Goal: Task Accomplishment & Management: Use online tool/utility

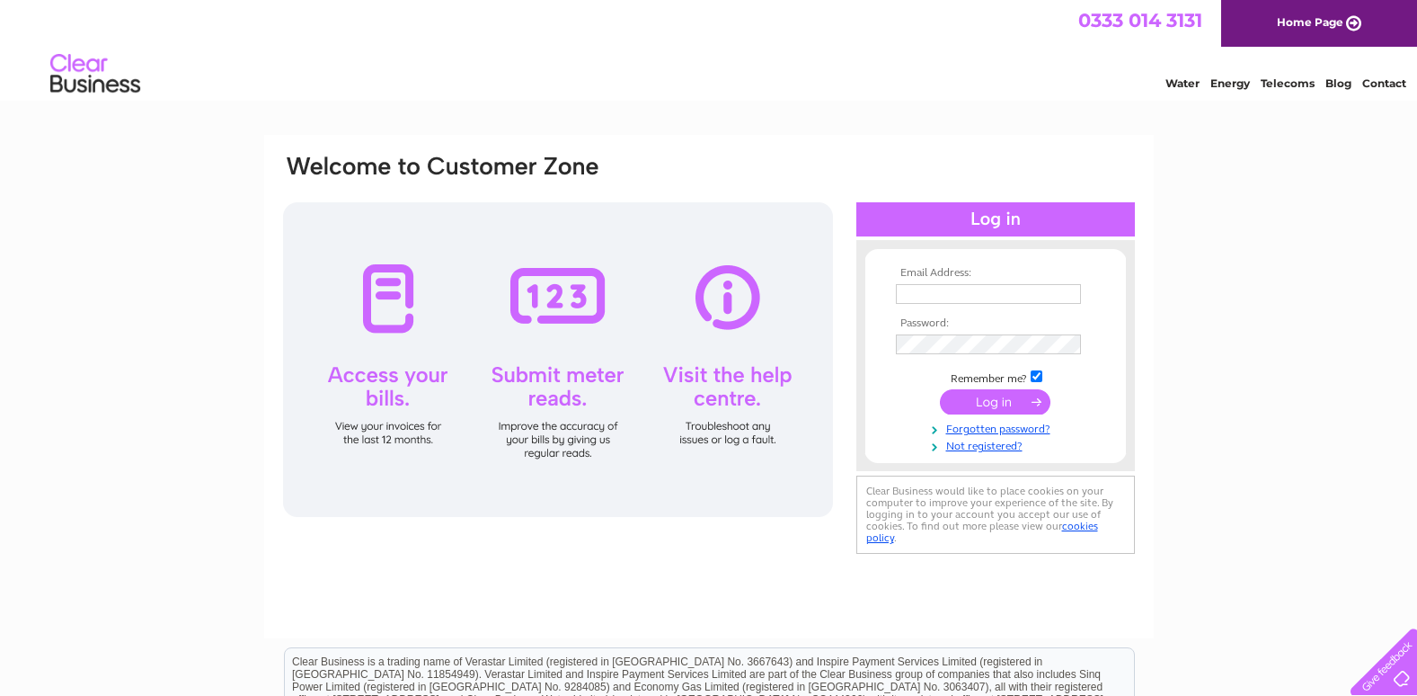
type input "lngreenallholdings@btconnect.com"
click at [997, 385] on td "Remember me?" at bounding box center [996, 377] width 209 height 18
click at [998, 399] on input "submit" at bounding box center [995, 401] width 111 height 25
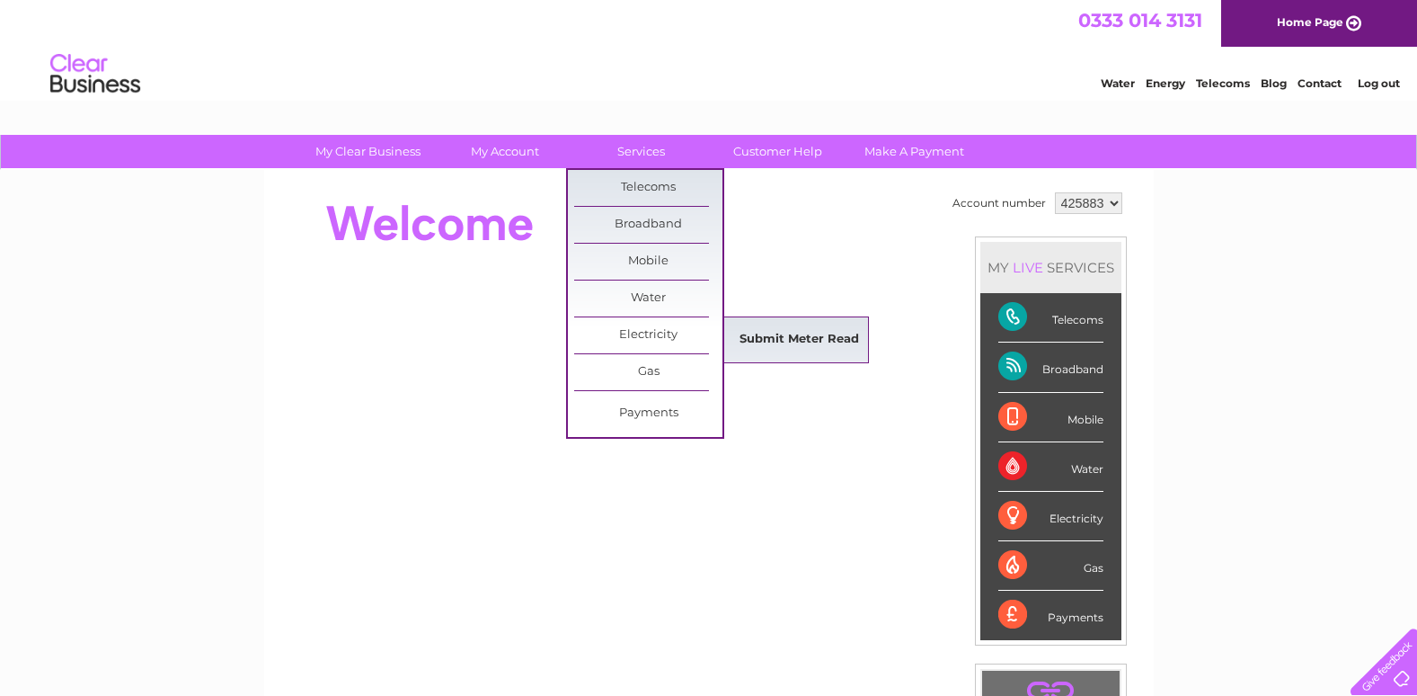
click at [810, 336] on link "Submit Meter Read" at bounding box center [799, 340] width 148 height 36
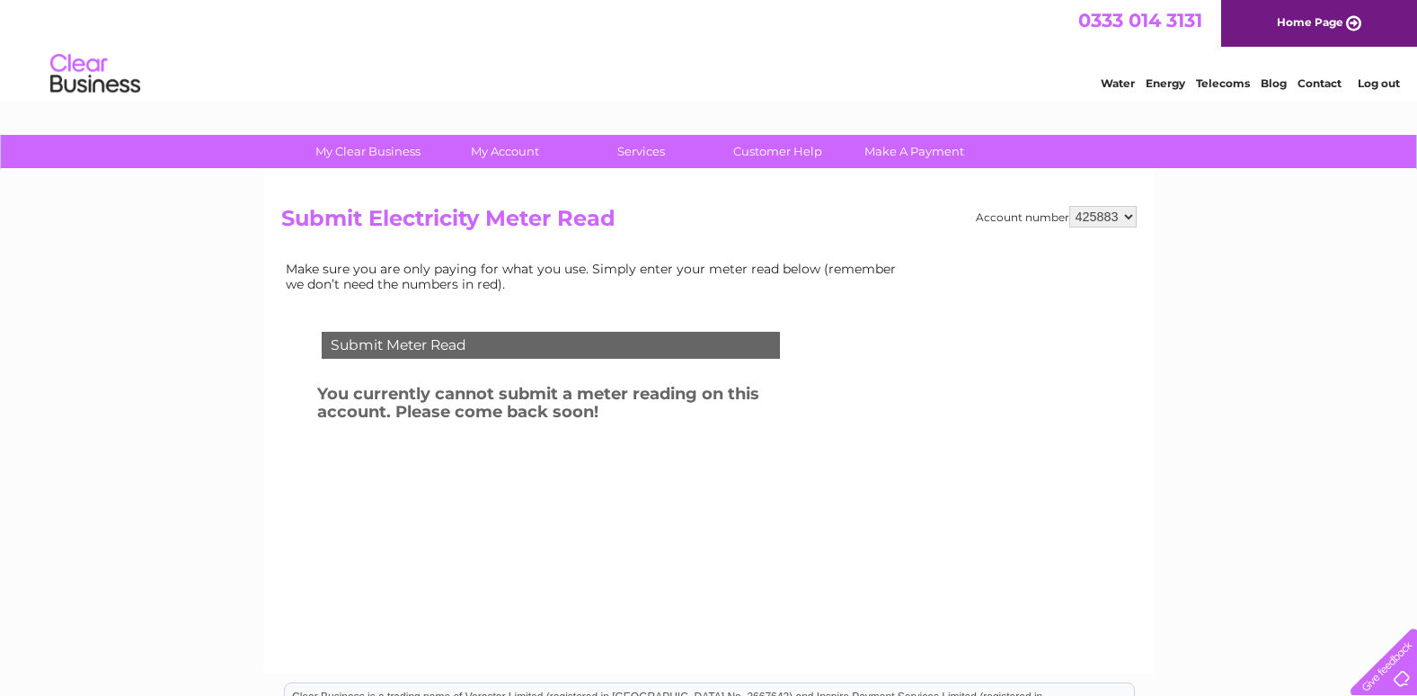
click at [1130, 215] on select "425883 452216" at bounding box center [1102, 217] width 67 height 22
select select "452216"
click at [1069, 206] on select "425883 452216" at bounding box center [1102, 217] width 67 height 22
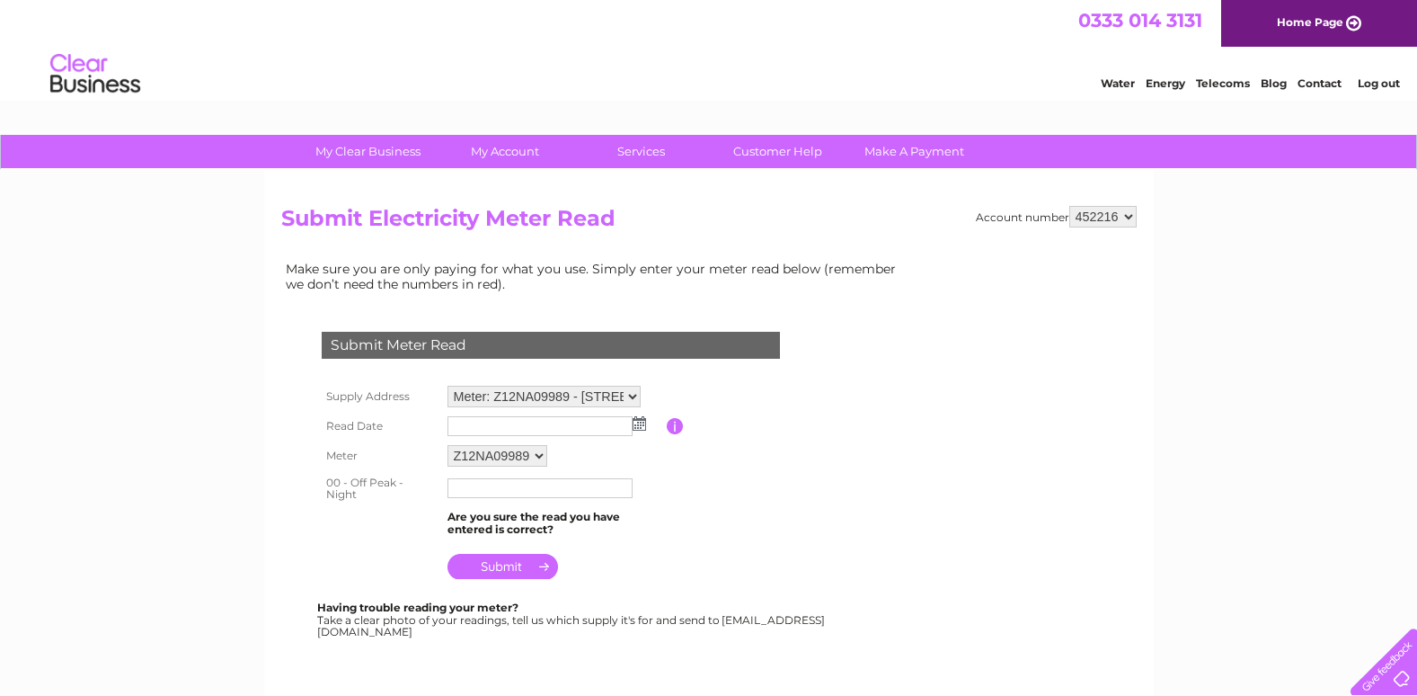
click at [639, 428] on img at bounding box center [639, 423] width 13 height 14
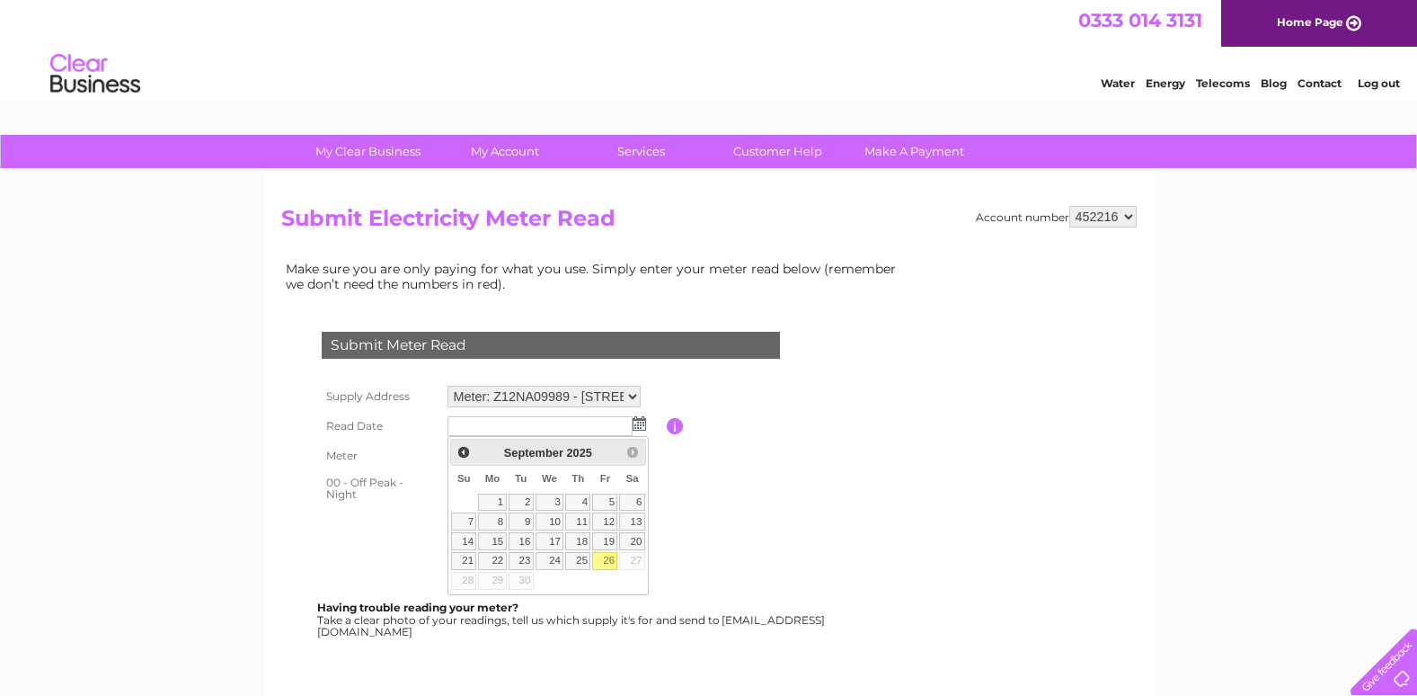
click at [604, 561] on link "26" at bounding box center [604, 561] width 25 height 18
type input "2025/09/26"
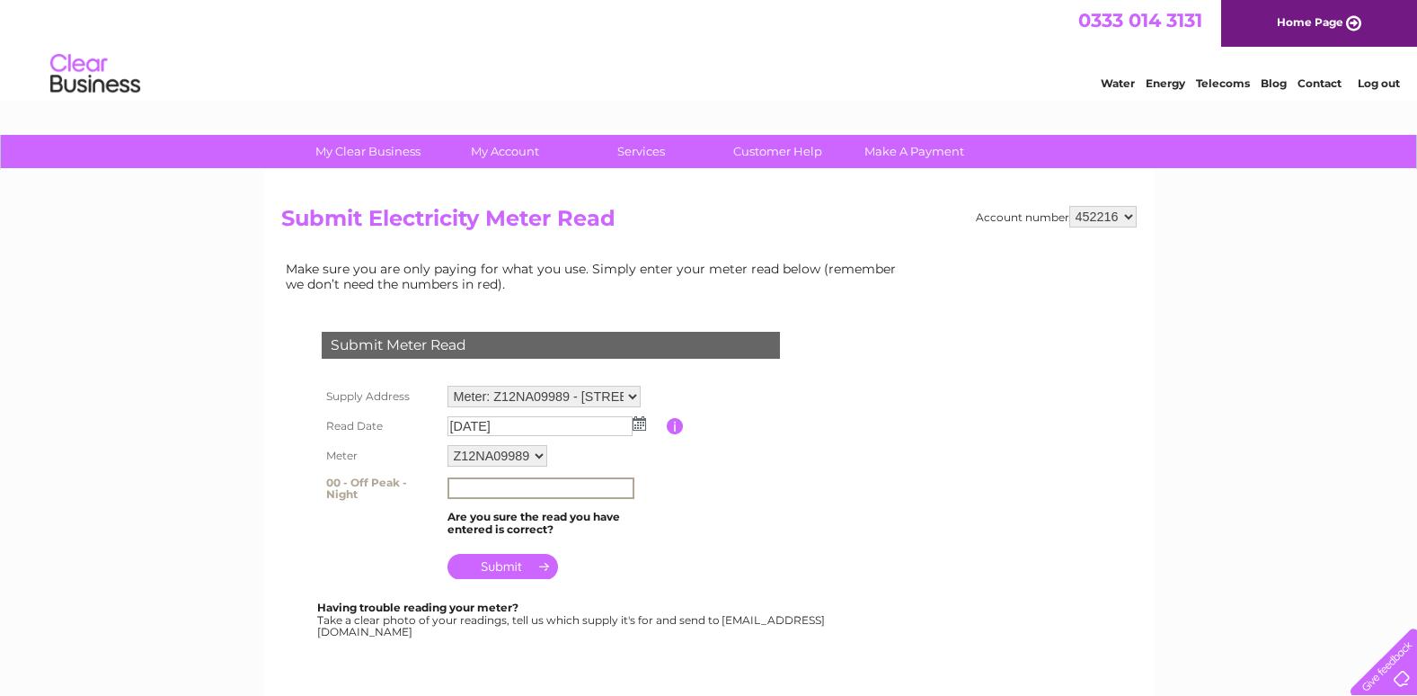
click at [464, 493] on input "text" at bounding box center [541, 488] width 187 height 22
type input "05831"
click at [508, 563] on input "submit" at bounding box center [503, 566] width 111 height 25
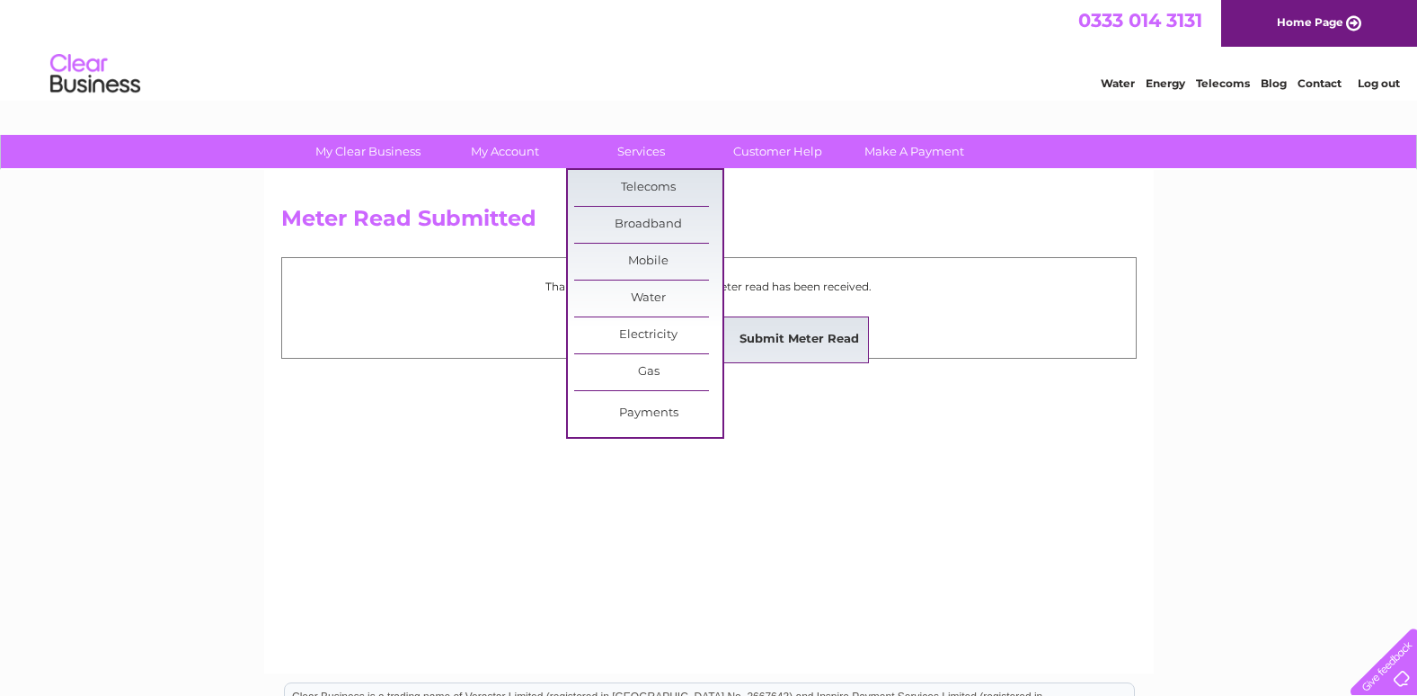
click at [801, 332] on link "Submit Meter Read" at bounding box center [799, 340] width 148 height 36
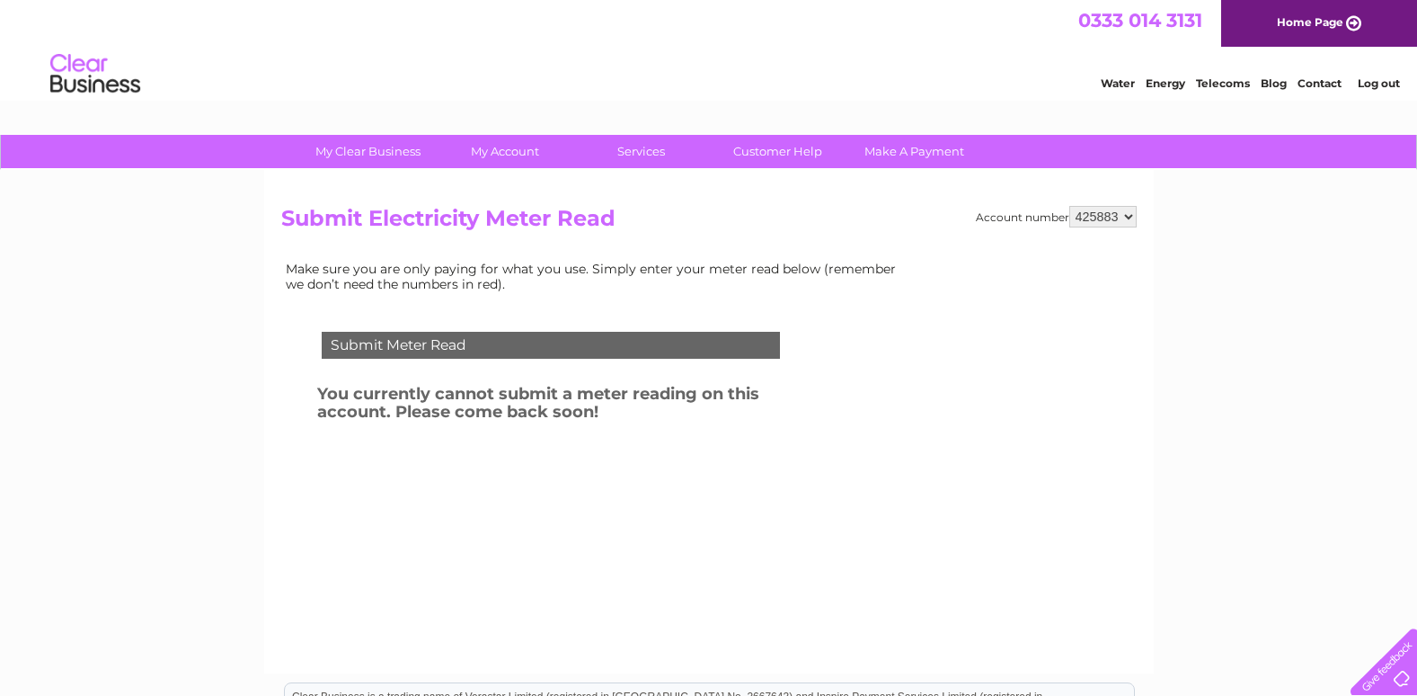
click at [1128, 215] on select "425883 452216" at bounding box center [1102, 217] width 67 height 22
select select "452216"
click at [1069, 206] on select "425883 452216" at bounding box center [1102, 217] width 67 height 22
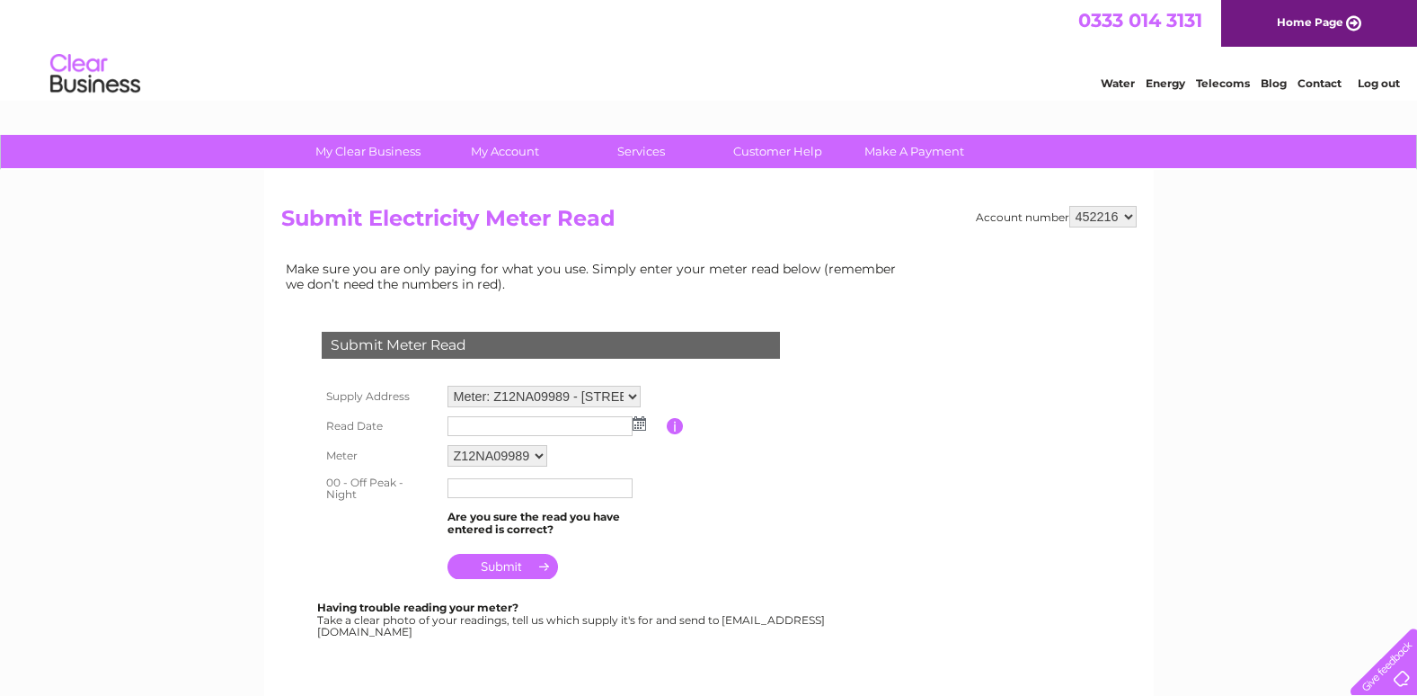
click at [634, 395] on select "Meter: Z12NA09989 - [STREET_ADDRESS] Meter: D05G512469 - [STREET_ADDRESS]" at bounding box center [544, 397] width 193 height 22
select select "137138"
click at [448, 386] on select "Meter: Z12NA09989 - 21 Corve Street, Ludlow, Shropshire, SY8 1DA Meter: D05G512…" at bounding box center [544, 397] width 193 height 23
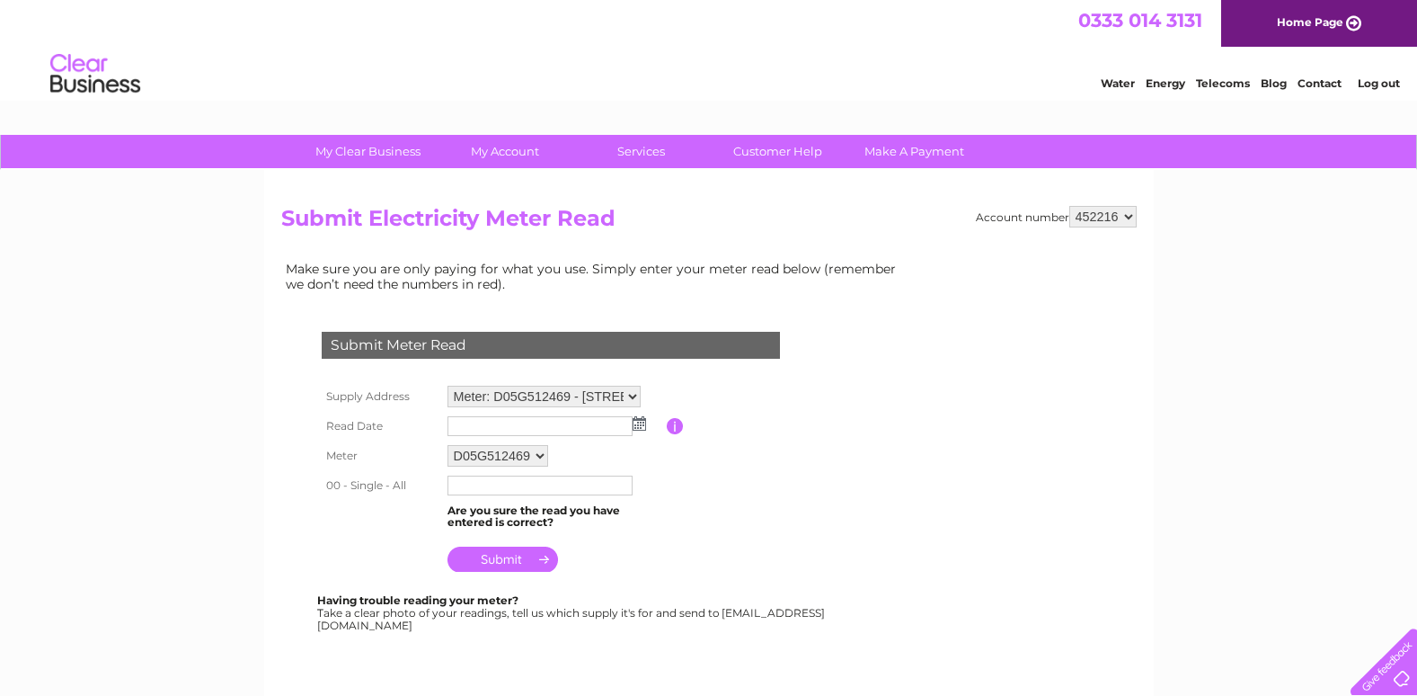
click at [638, 422] on img at bounding box center [639, 423] width 13 height 14
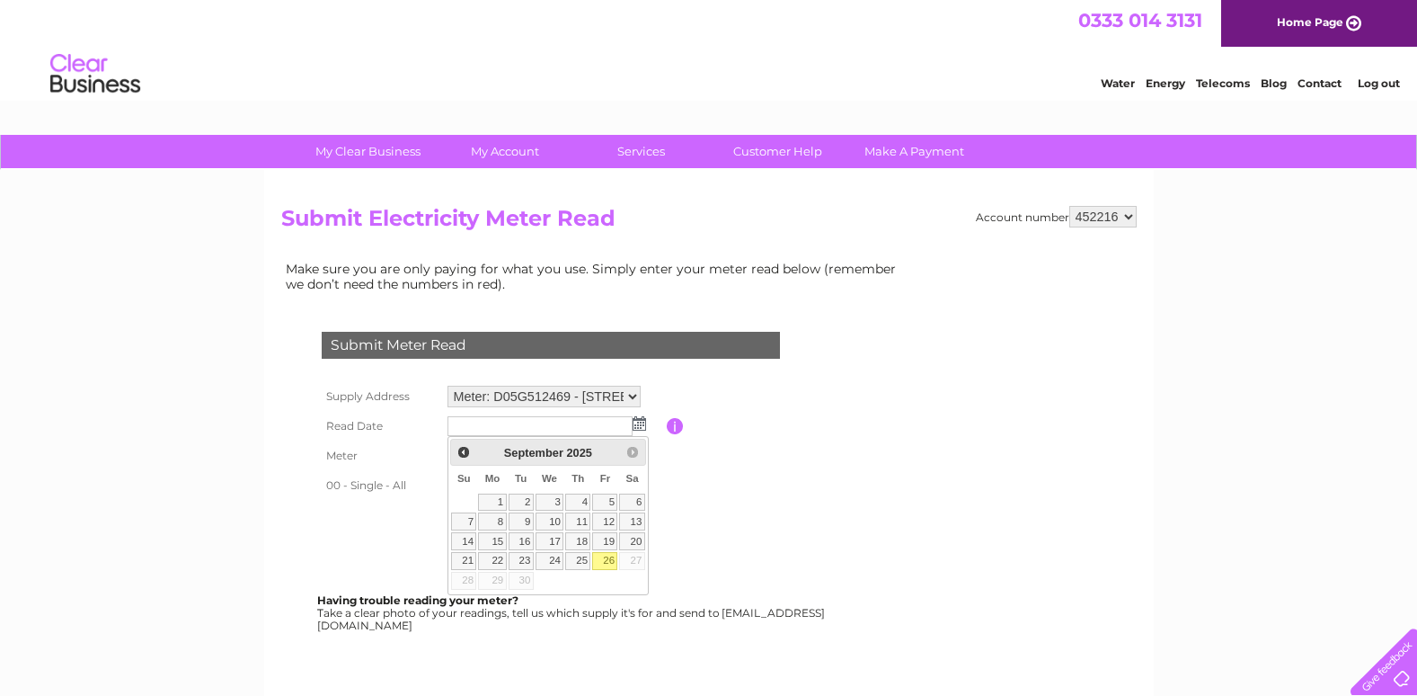
drag, startPoint x: 611, startPoint y: 559, endPoint x: 599, endPoint y: 549, distance: 15.3
click at [611, 558] on link "26" at bounding box center [604, 561] width 25 height 18
type input "[DATE]"
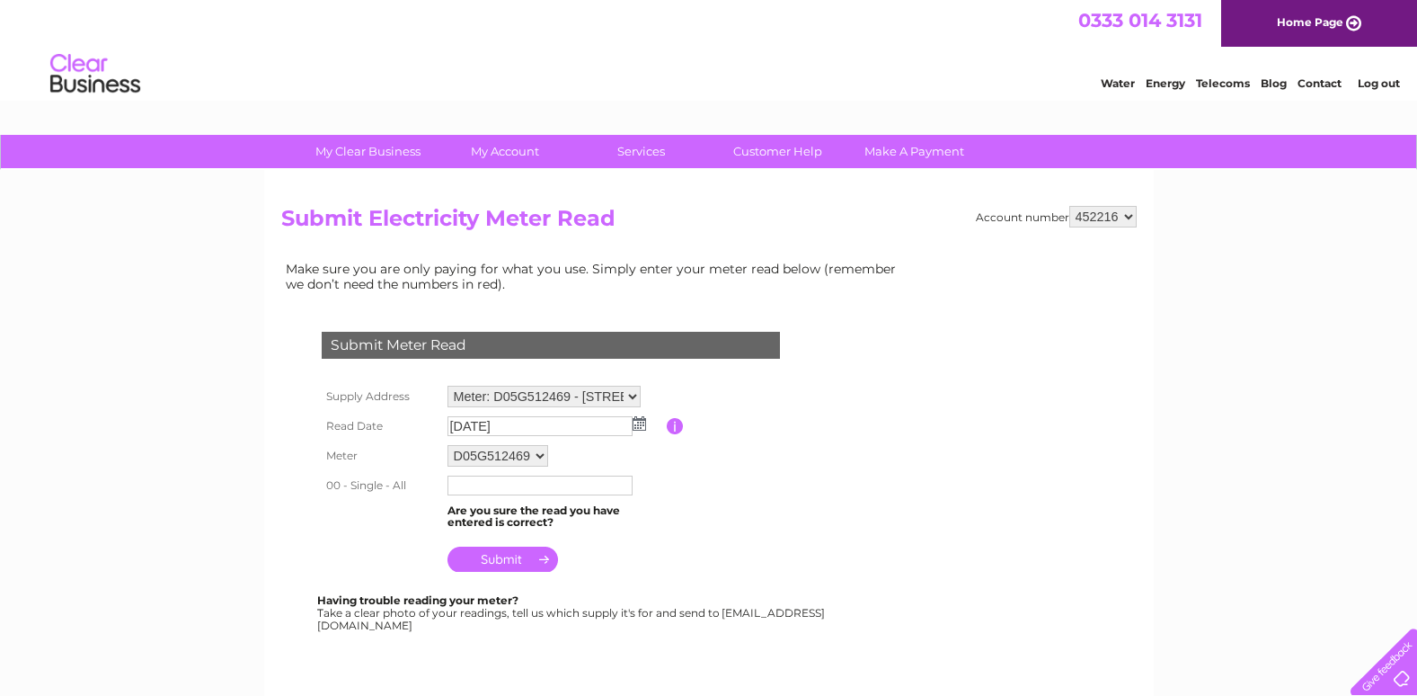
click at [472, 490] on input "text" at bounding box center [540, 485] width 185 height 20
type input "03770"
click at [514, 560] on input "submit" at bounding box center [503, 560] width 111 height 25
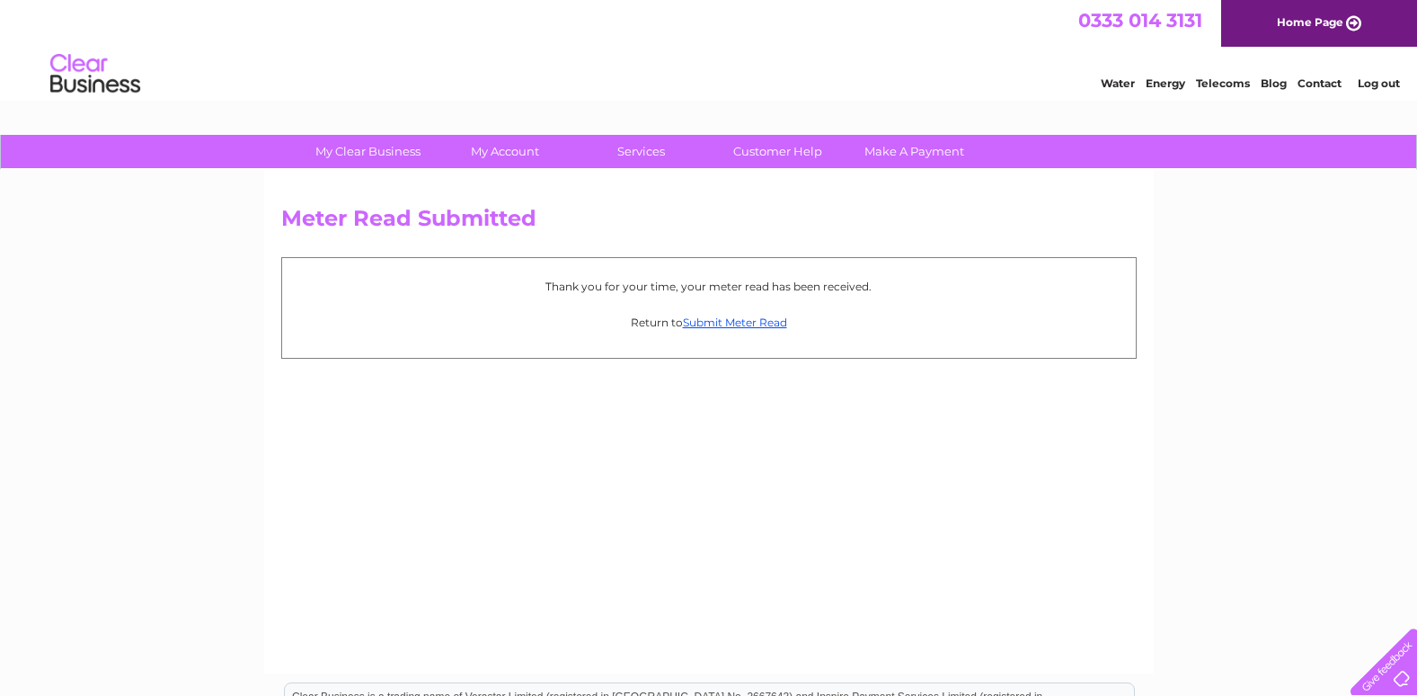
click at [1379, 82] on link "Log out" at bounding box center [1379, 82] width 42 height 13
